Goal: Download file/media

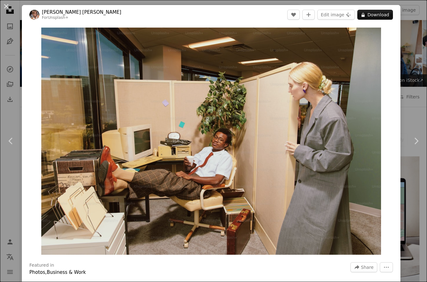
scroll to position [9840, 0]
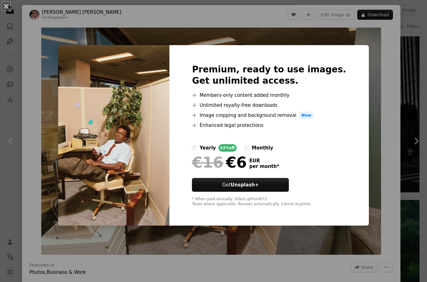
click at [378, 44] on div "An X shape Premium, ready to use images. Get unlimited access. A plus sign Memb…" at bounding box center [213, 141] width 427 height 282
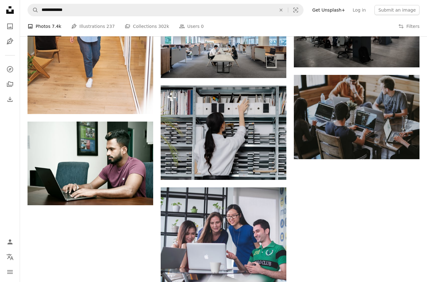
scroll to position [106, 0]
